Goal: Task Accomplishment & Management: Manage account settings

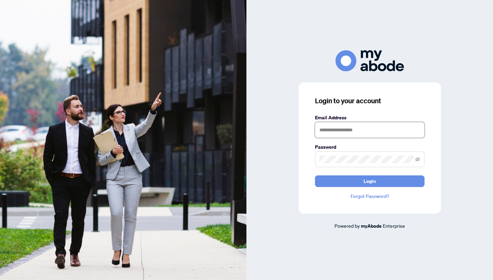
type input "**********"
click at [370, 181] on button "Login" at bounding box center [370, 182] width 110 height 12
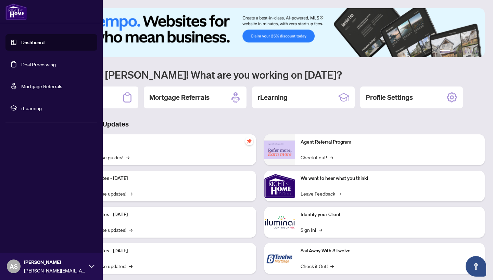
click at [28, 67] on link "Deal Processing" at bounding box center [38, 64] width 35 height 6
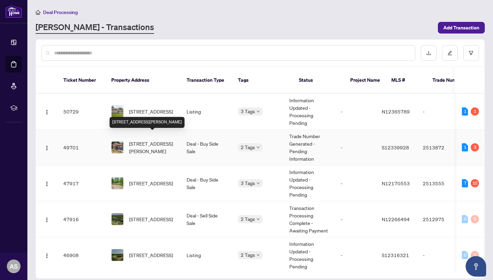
click at [164, 142] on span "[STREET_ADDRESS][PERSON_NAME]" at bounding box center [152, 147] width 47 height 15
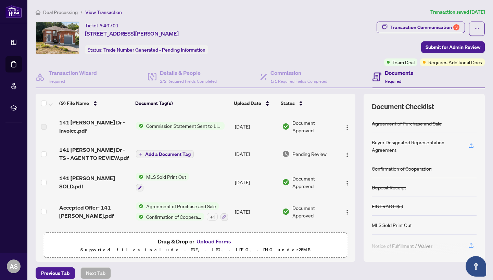
click at [204, 240] on button "Upload Forms" at bounding box center [213, 241] width 39 height 9
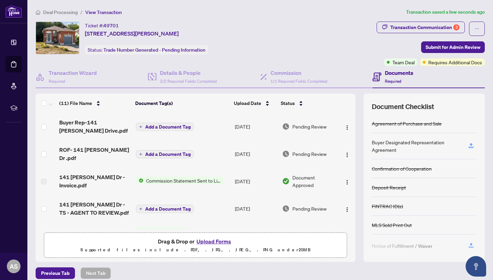
click at [89, 151] on span "ROF- 141 [PERSON_NAME] Dr .pdf" at bounding box center [94, 154] width 71 height 16
click at [462, 46] on span "Submit for Admin Review" at bounding box center [453, 47] width 55 height 11
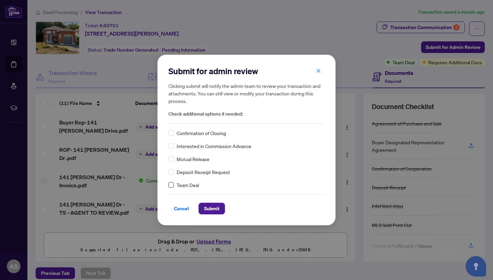
click at [170, 188] on label at bounding box center [170, 185] width 5 height 8
click at [215, 206] on span "Submit" at bounding box center [211, 208] width 15 height 11
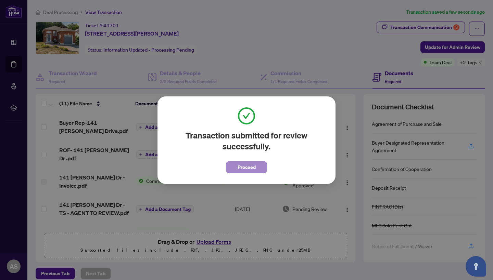
click at [244, 172] on span "Proceed" at bounding box center [247, 167] width 18 height 11
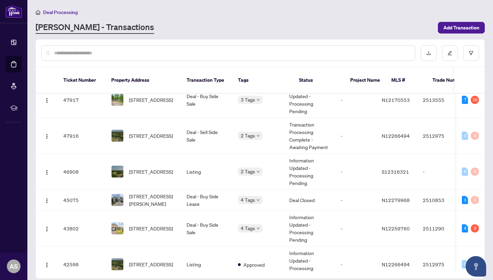
scroll to position [98, 0]
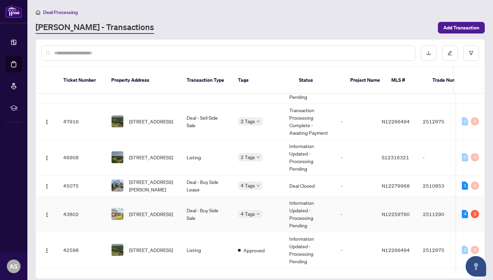
click at [157, 211] on span "[STREET_ADDRESS]" at bounding box center [151, 215] width 44 height 8
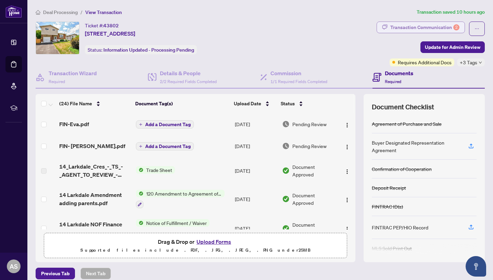
click at [422, 25] on div "Transaction Communication 2" at bounding box center [424, 27] width 69 height 11
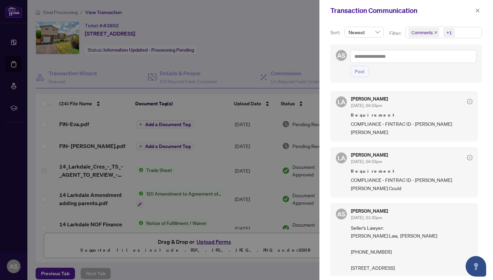
click at [306, 50] on div at bounding box center [246, 140] width 493 height 280
click at [103, 175] on div at bounding box center [246, 140] width 493 height 280
click at [477, 13] on icon "close" at bounding box center [477, 10] width 5 height 5
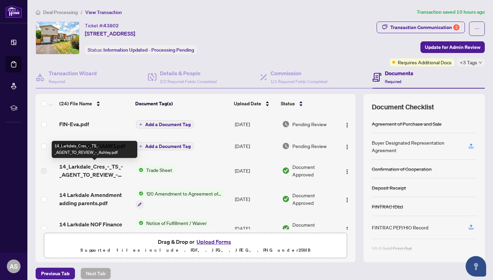
click at [97, 175] on span "14_Larkdale_Cres_-_TS_-_AGENT_TO_REVIEW_-_Ashley.pdf" at bounding box center [94, 171] width 71 height 16
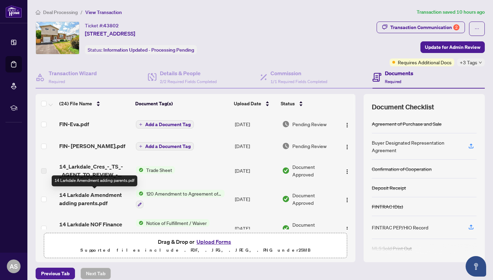
click at [96, 198] on span "14 Larkdale Amendment adding parents.pdf" at bounding box center [94, 199] width 71 height 16
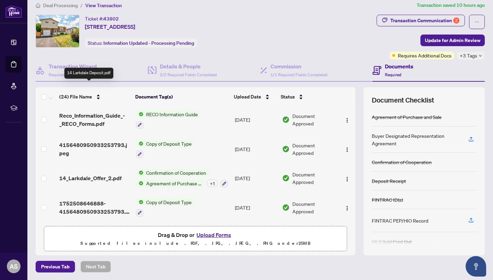
scroll to position [570, 0]
click at [91, 174] on span "14_Larkdale_Offer_2.pdf" at bounding box center [90, 178] width 62 height 8
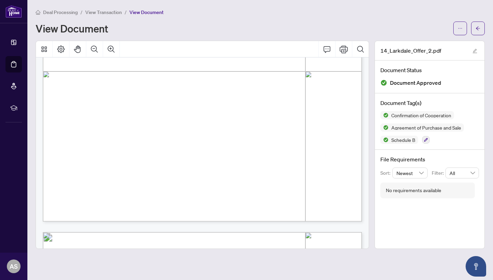
scroll to position [1103, 0]
